Goal: Manage account settings

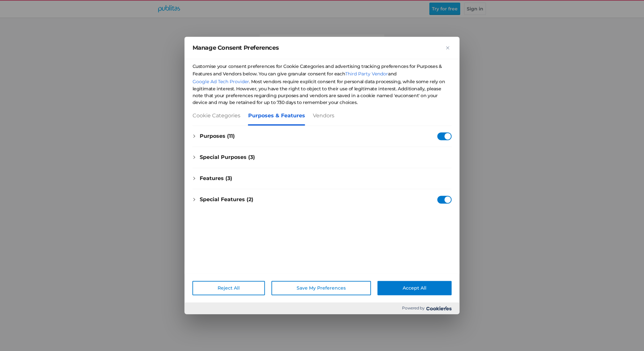
checkbox input "true"
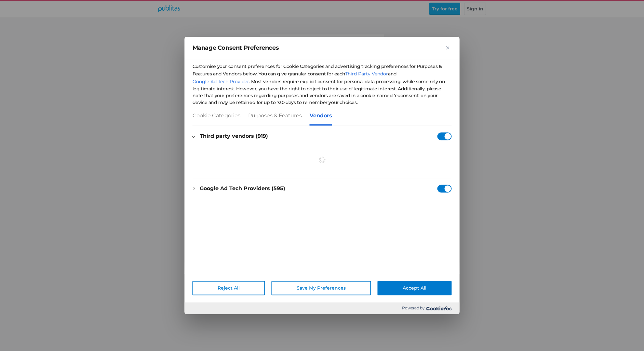
checkbox Consent"] "true"
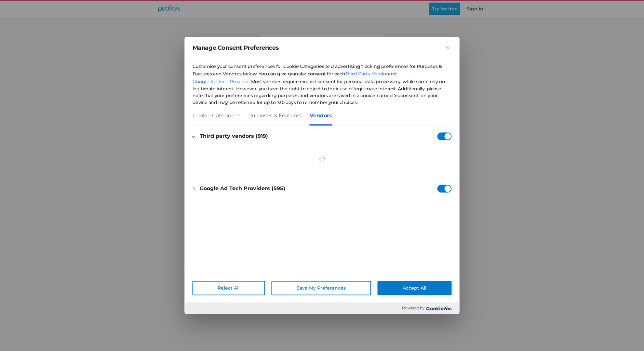
checkbox Consent"] "true"
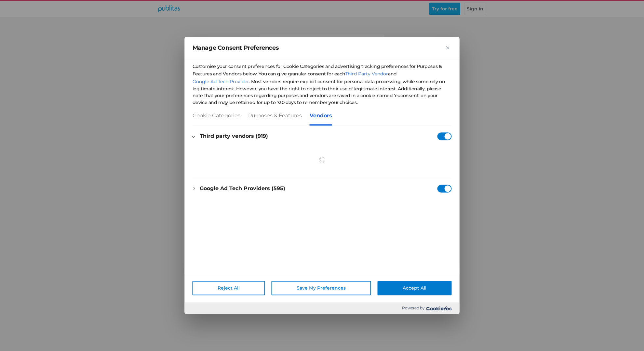
checkbox Consent"] "true"
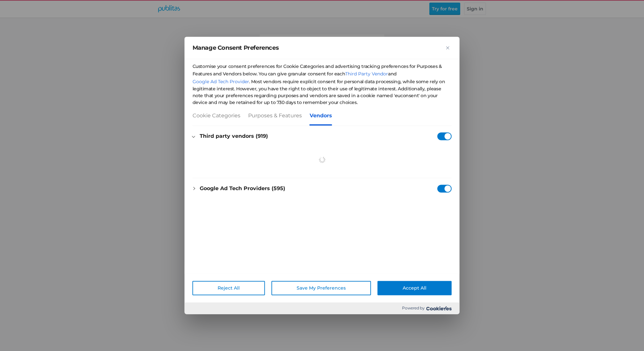
checkbox Consent"] "true"
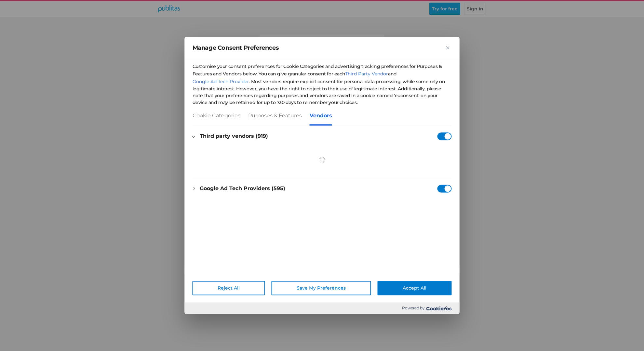
checkbox Consent"] "true"
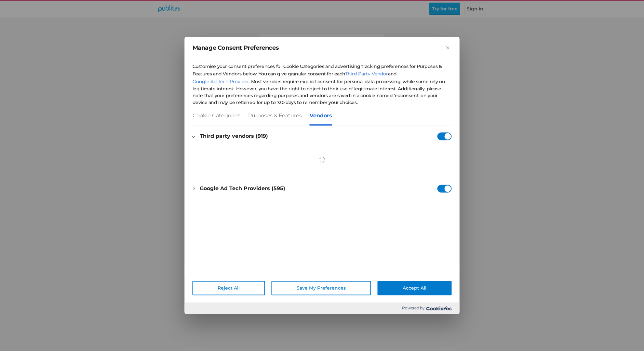
checkbox Consent"] "true"
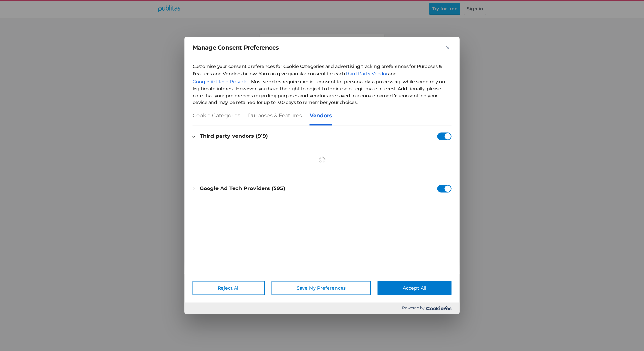
checkbox Consent"] "true"
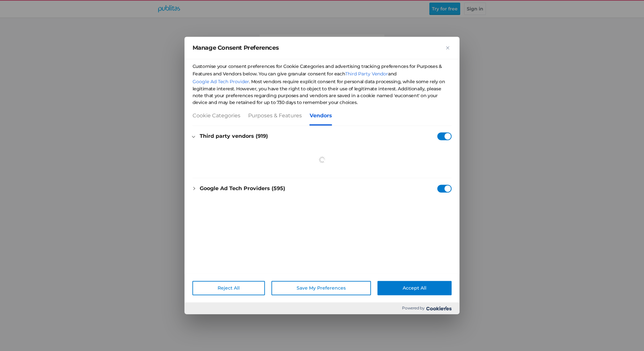
checkbox Consent"] "true"
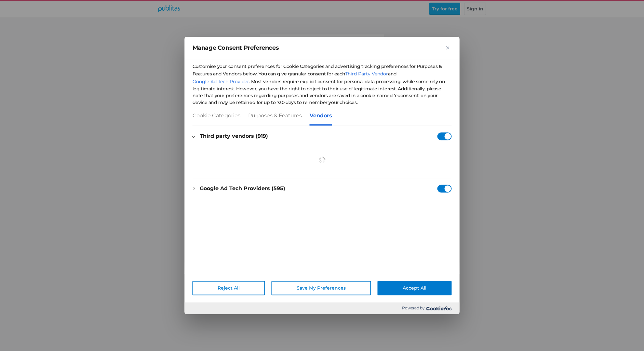
checkbox Consent"] "true"
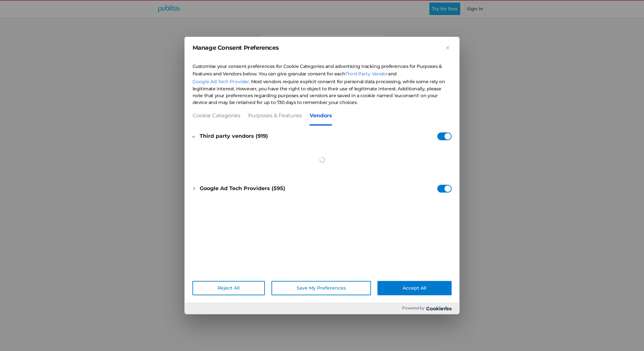
checkbox Consent"] "true"
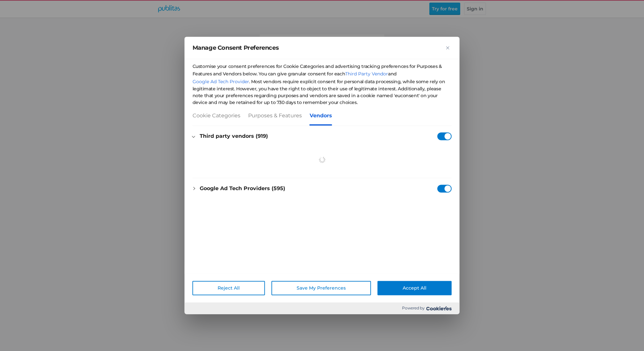
checkbox Consent"] "true"
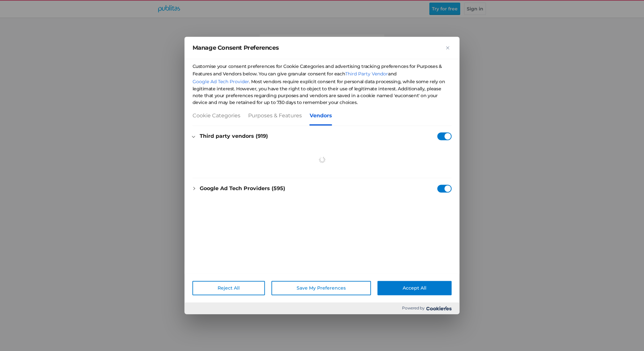
checkbox Consent"] "true"
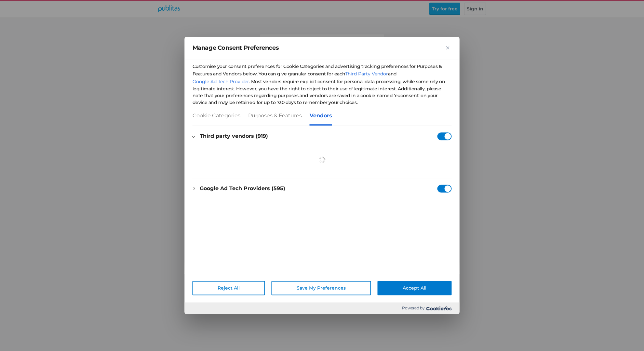
checkbox Consent"] "true"
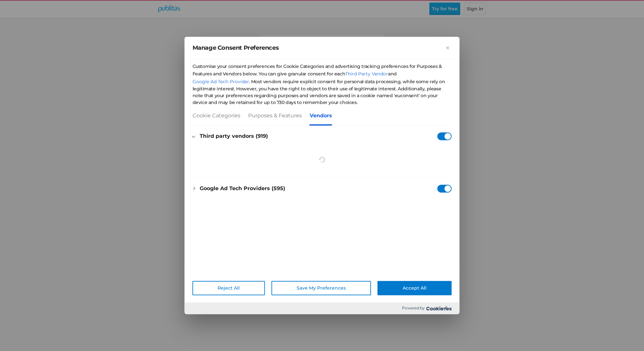
checkbox Consent"] "true"
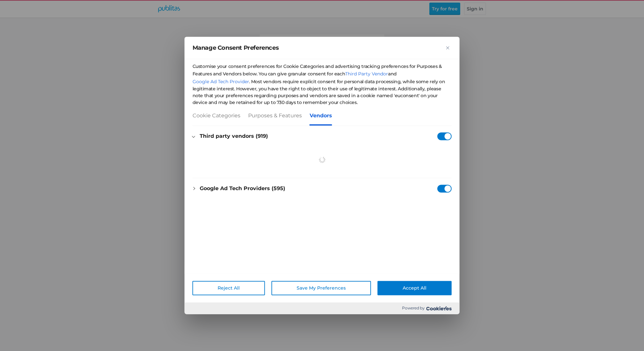
checkbox Consent"] "true"
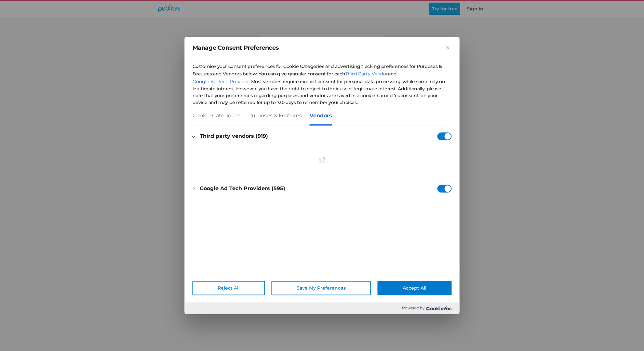
checkbox Consent"] "true"
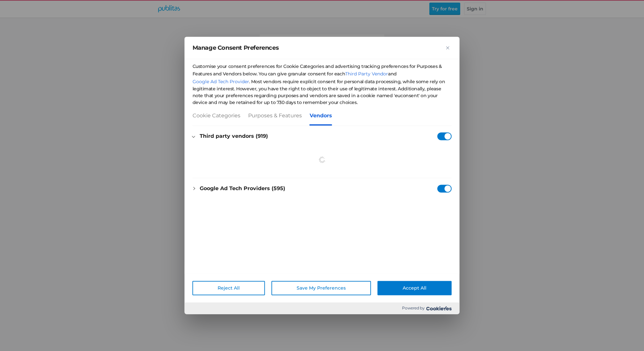
checkbox Consent"] "true"
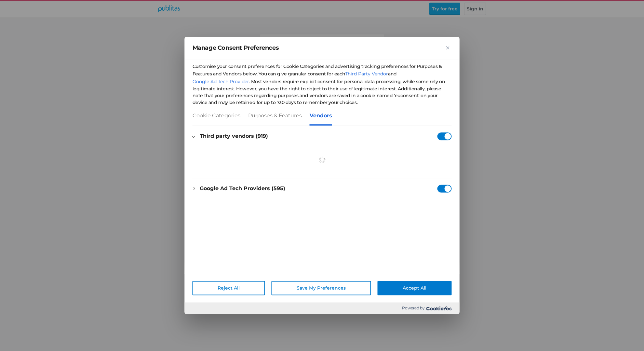
checkbox Consent"] "true"
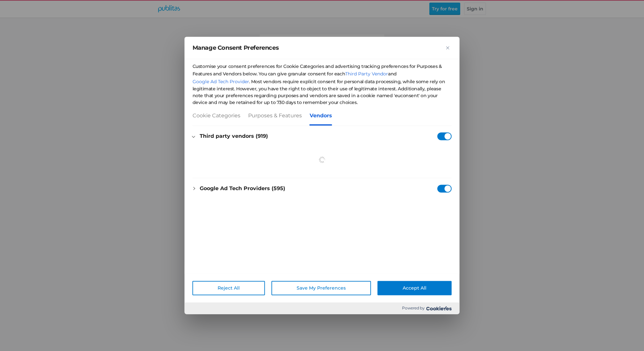
checkbox Consent"] "true"
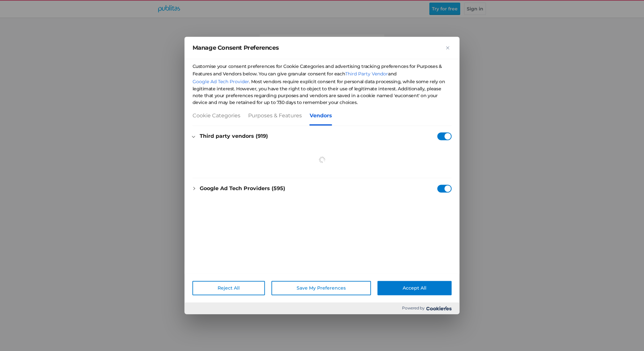
checkbox Consent"] "true"
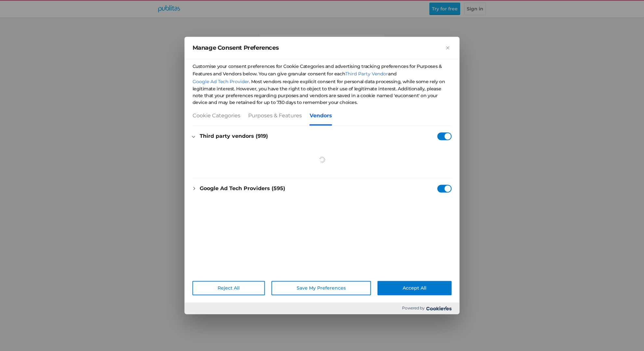
checkbox Consent"] "true"
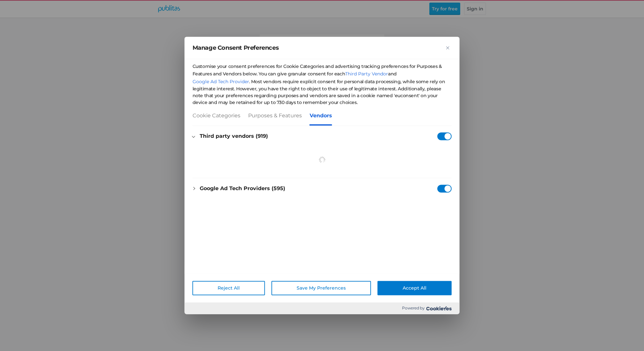
checkbox Consent"] "true"
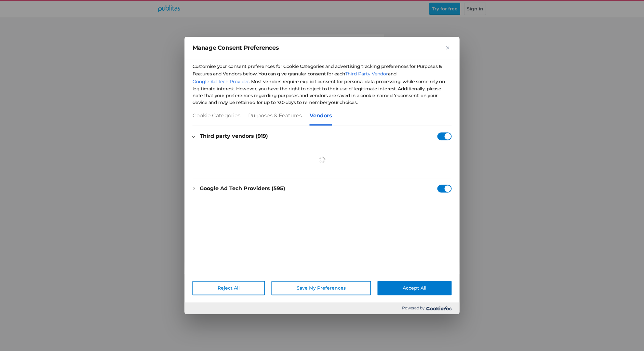
checkbox Consent"] "true"
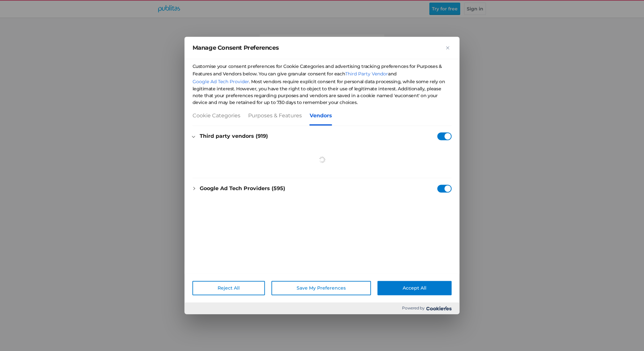
checkbox Consent"] "true"
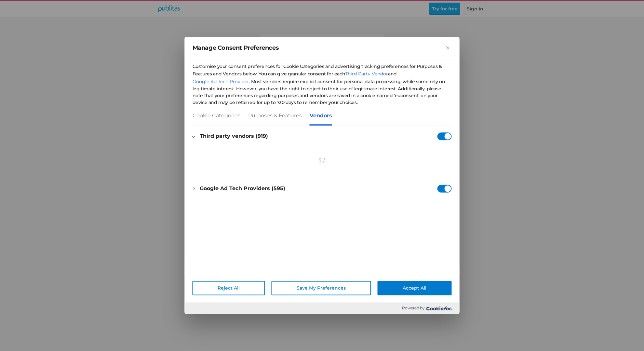
checkbox Consent"] "true"
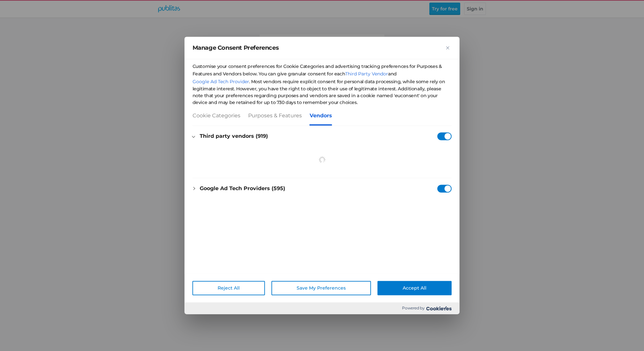
checkbox Consent"] "true"
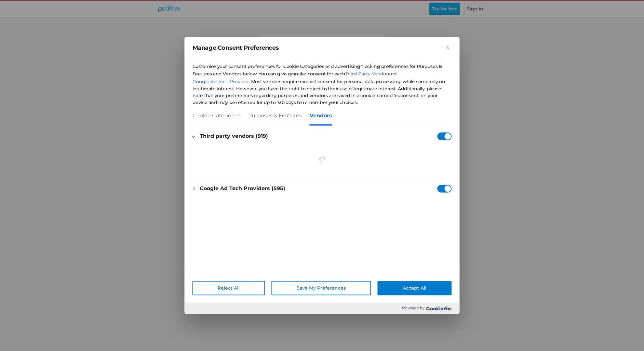
checkbox Consent"] "true"
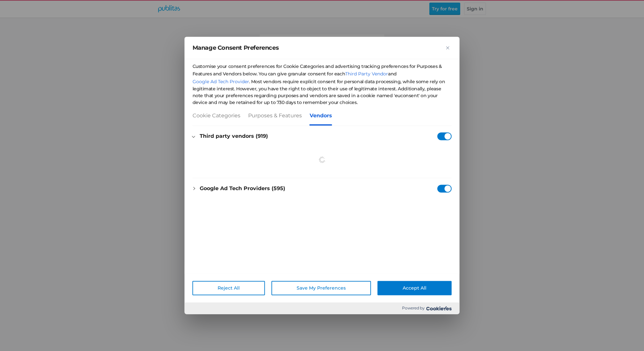
checkbox Consent"] "true"
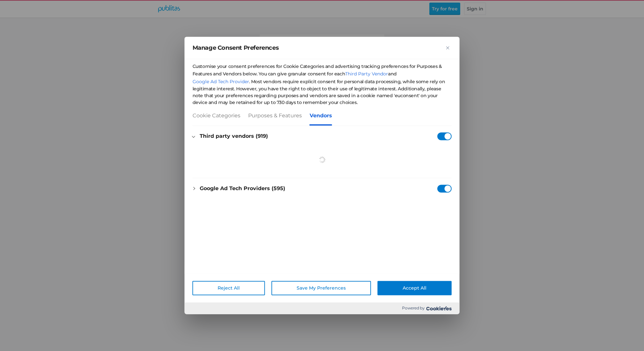
checkbox Consent"] "true"
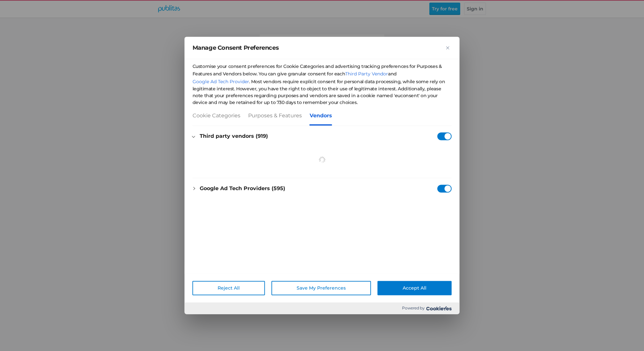
checkbox Consent"] "true"
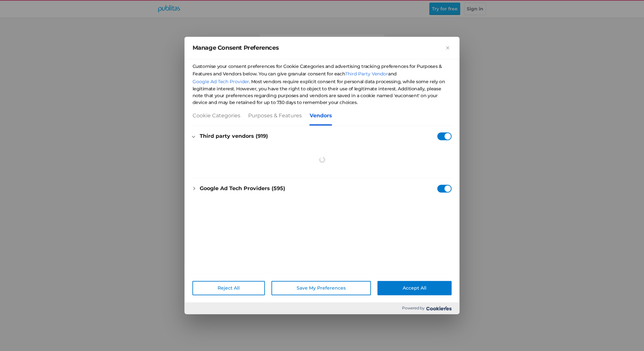
checkbox Consent"] "true"
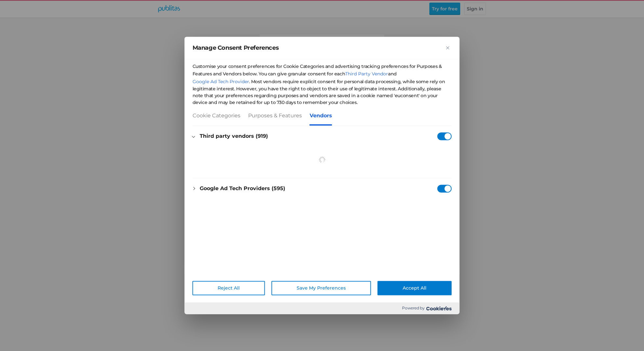
checkbox Consent"] "true"
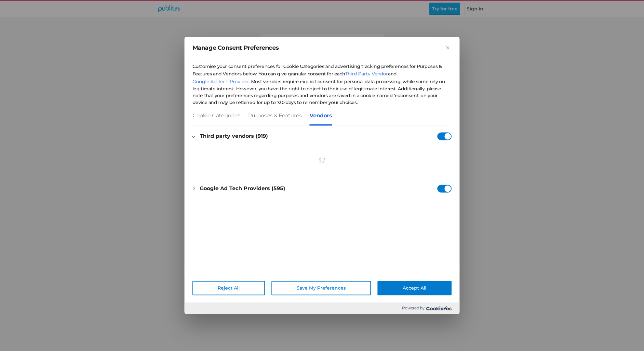
checkbox Consent"] "true"
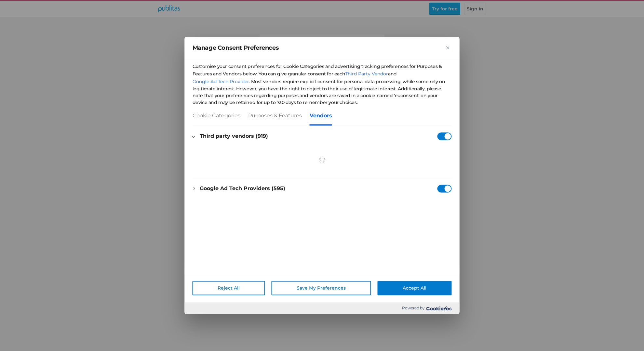
checkbox Consent"] "true"
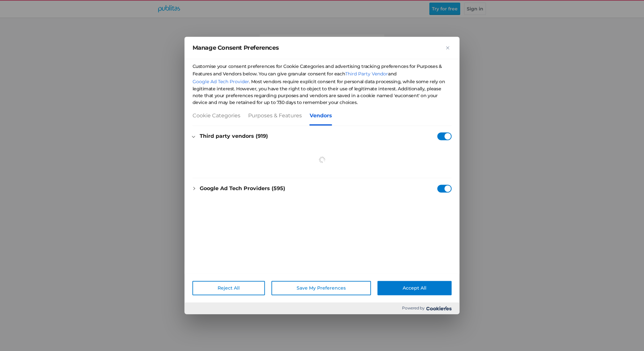
checkbox Consent"] "true"
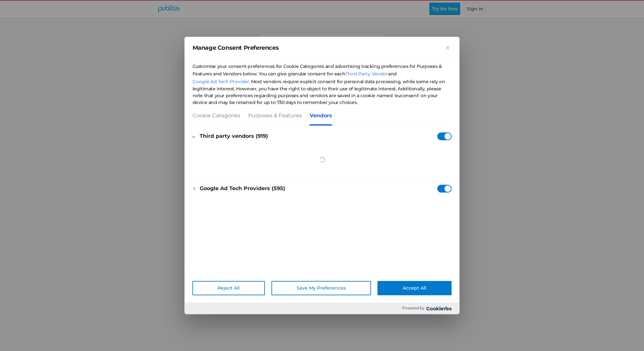
checkbox Consent"] "true"
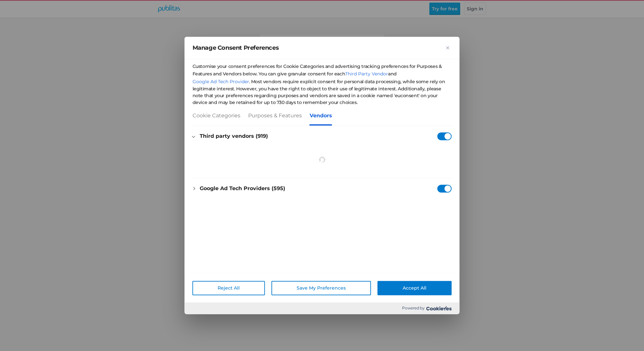
checkbox Consent"] "true"
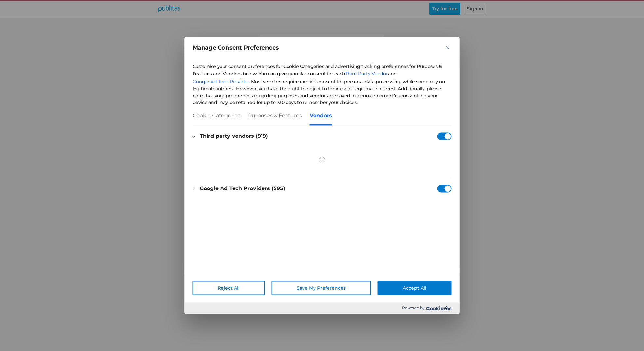
checkbox Consent"] "true"
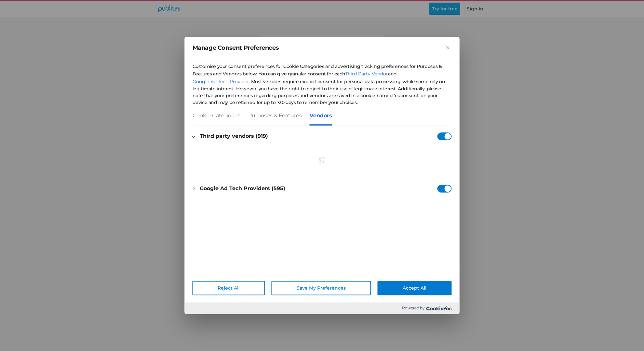
checkbox Consent"] "true"
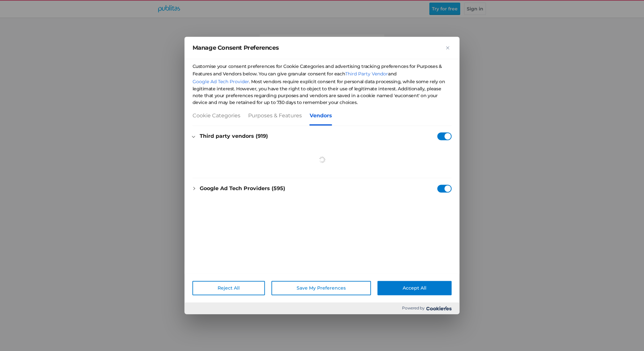
checkbox Consent"] "true"
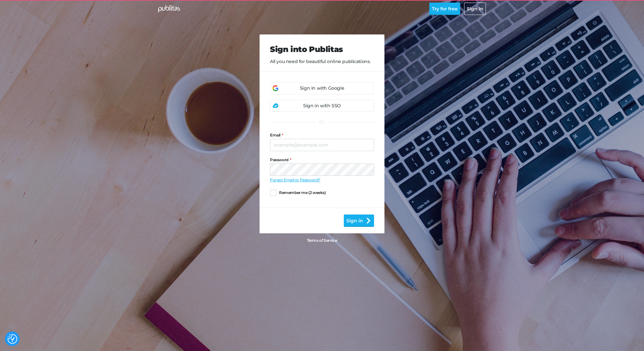
checkbox input "true"
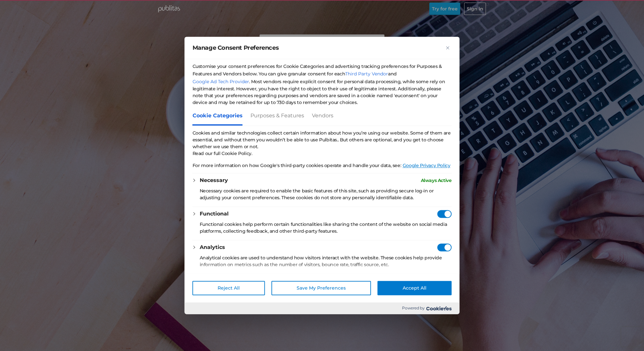
scroll to position [97, 0]
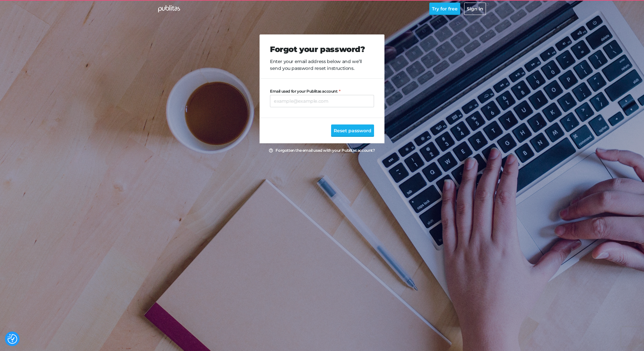
checkbox input "false"
